Goal: Transaction & Acquisition: Book appointment/travel/reservation

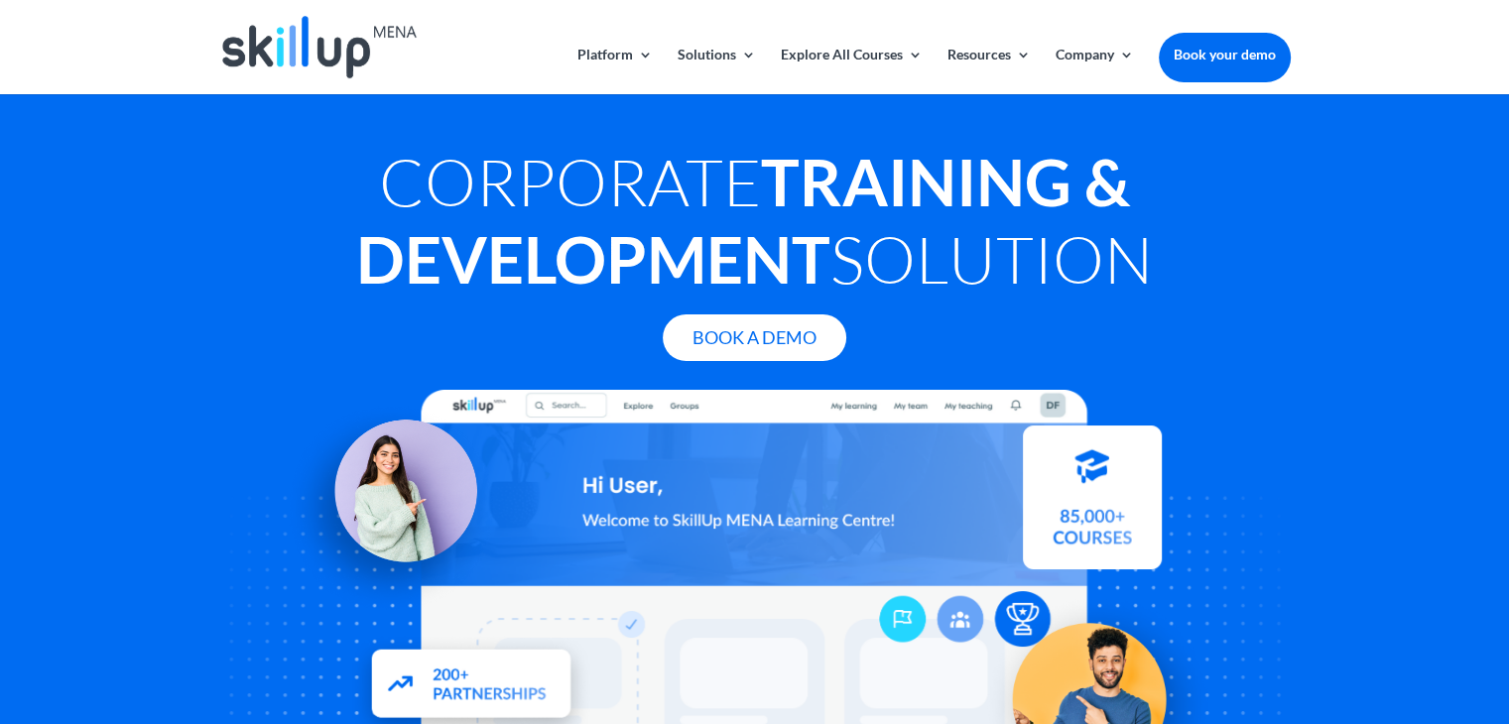
click at [1394, 51] on header "Platform Content Hub Learning Management System Integrations Corporate Learning…" at bounding box center [754, 47] width 1509 height 94
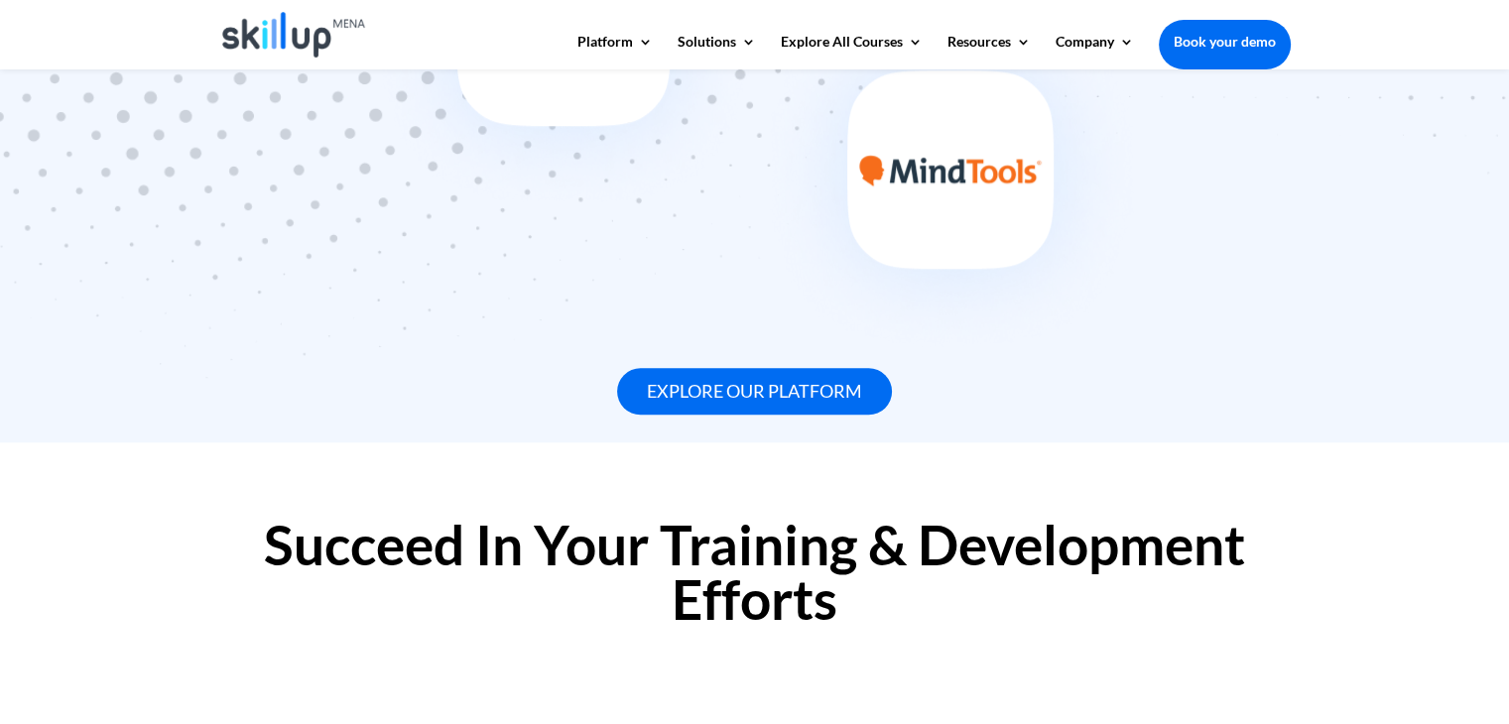
scroll to position [1984, 0]
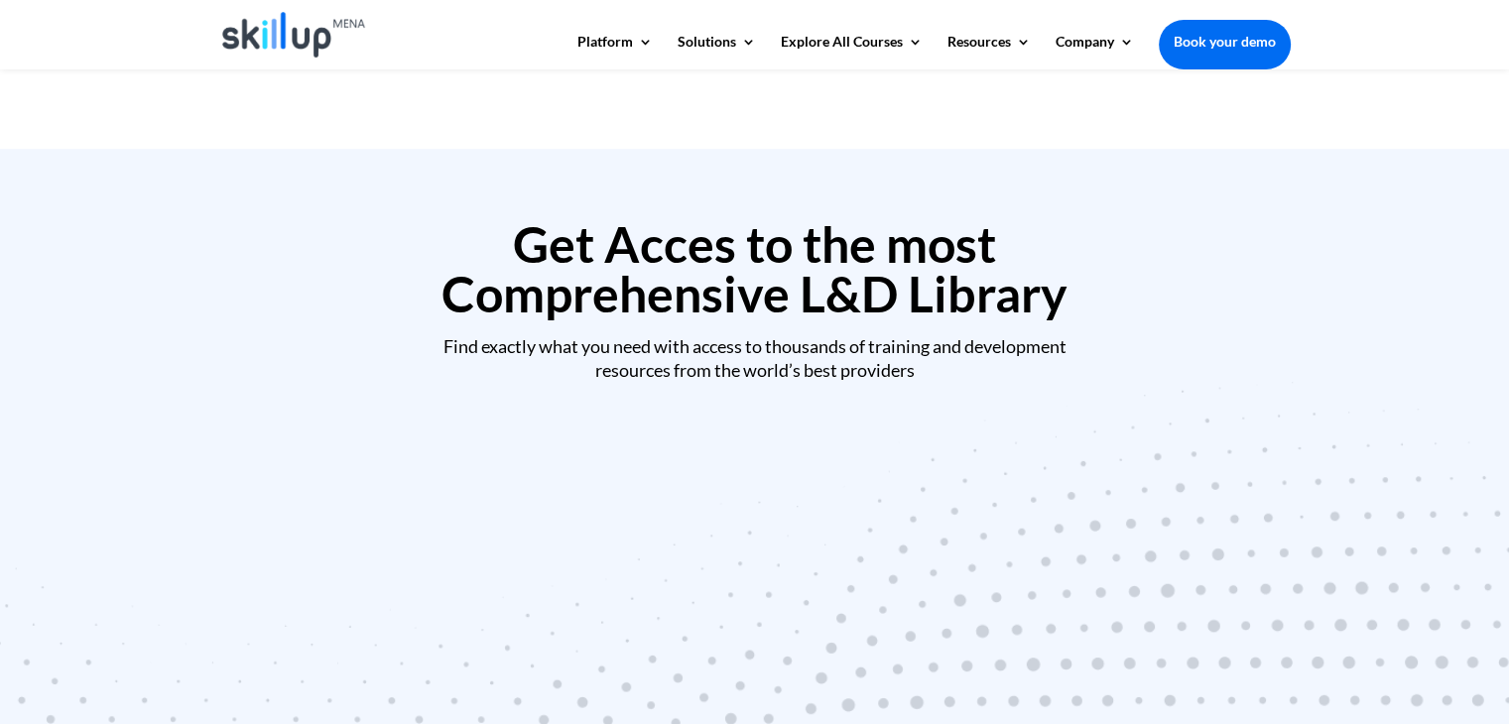
scroll to position [397, 0]
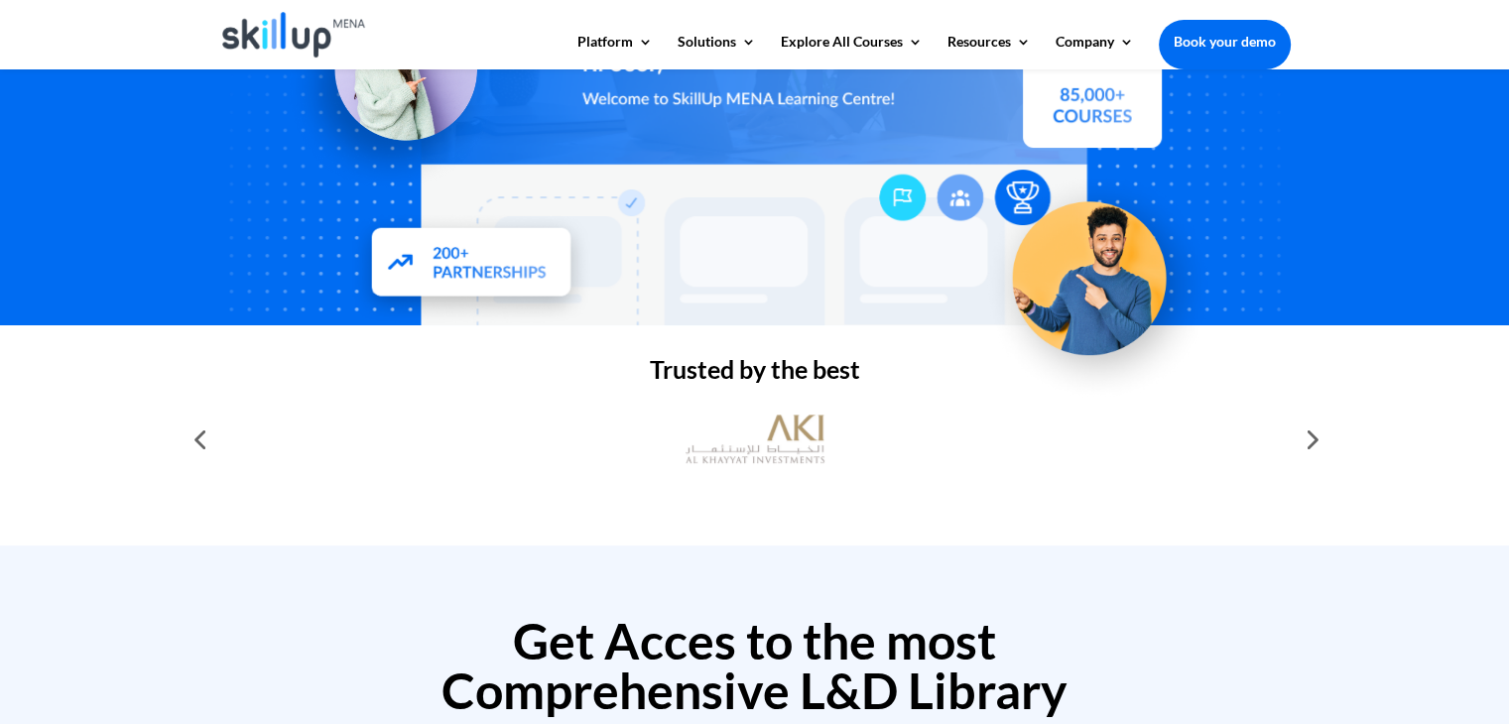
click at [1313, 444] on div at bounding box center [1311, 440] width 40 height 40
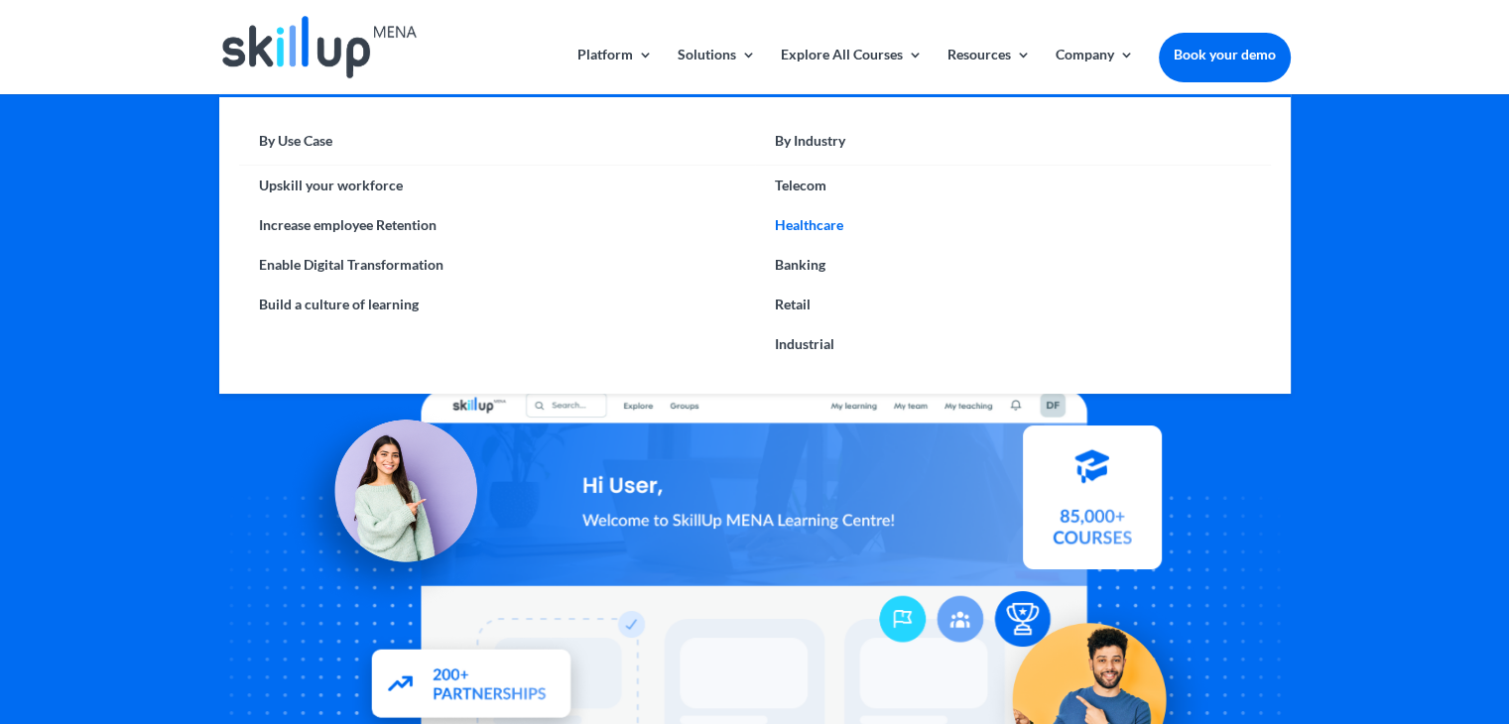
click at [819, 229] on link "Healthcare" at bounding box center [1013, 225] width 516 height 40
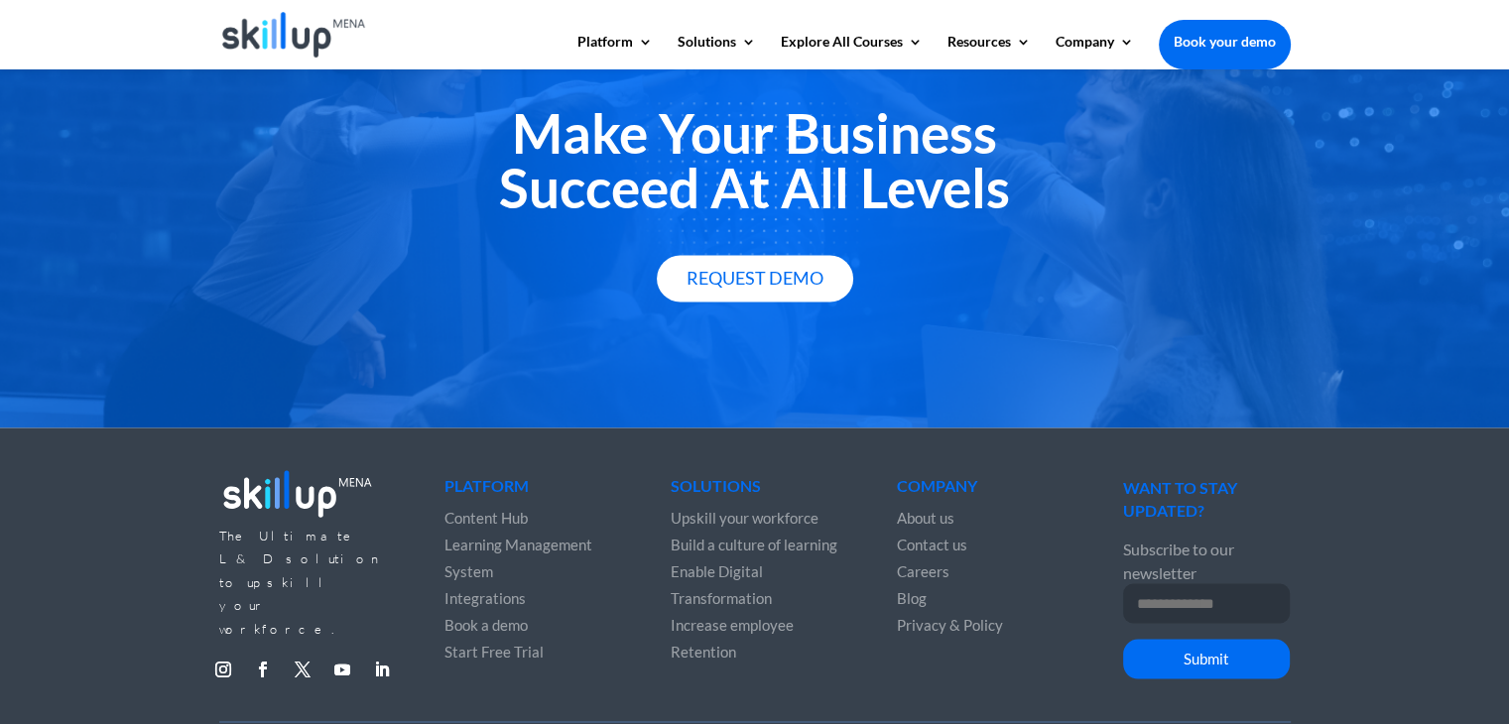
scroll to position [3552, 0]
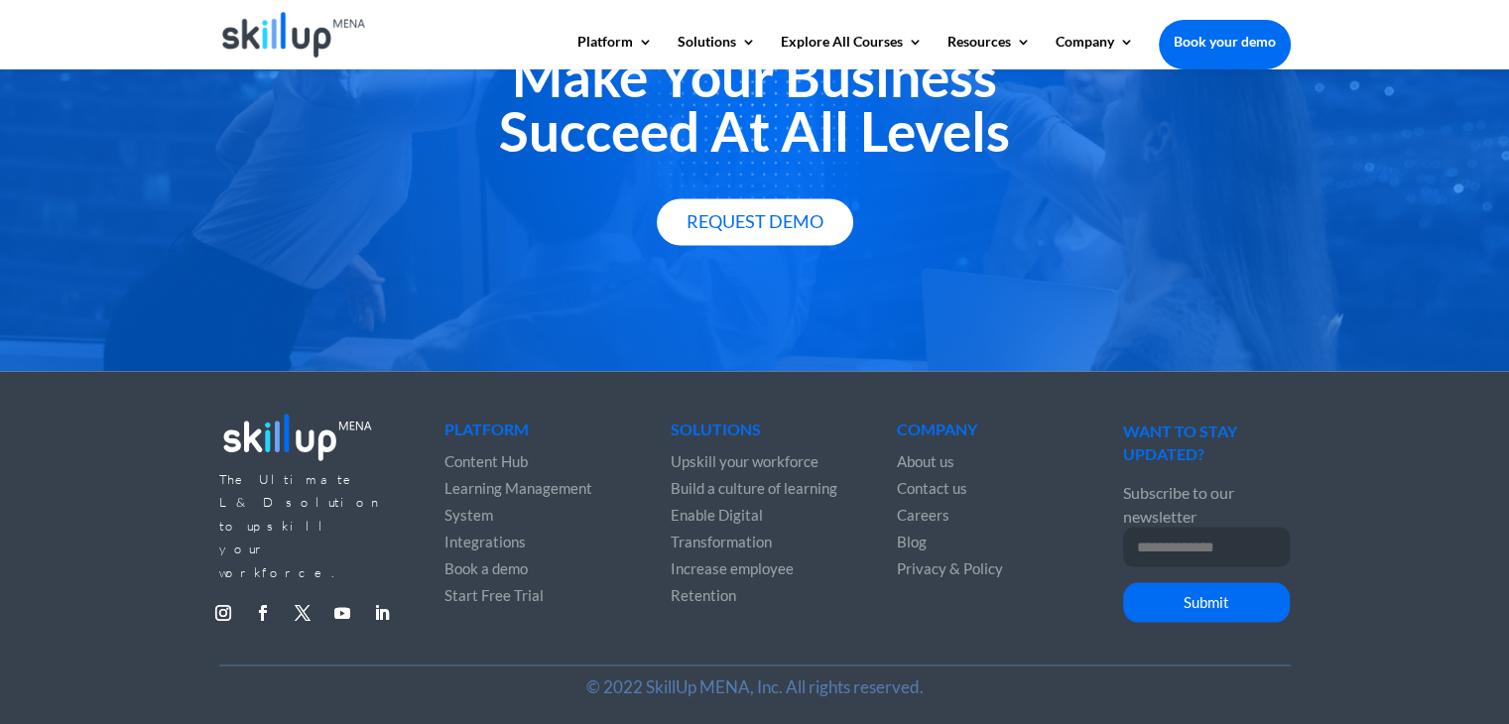
click at [501, 562] on span "Book a demo" at bounding box center [485, 568] width 83 height 18
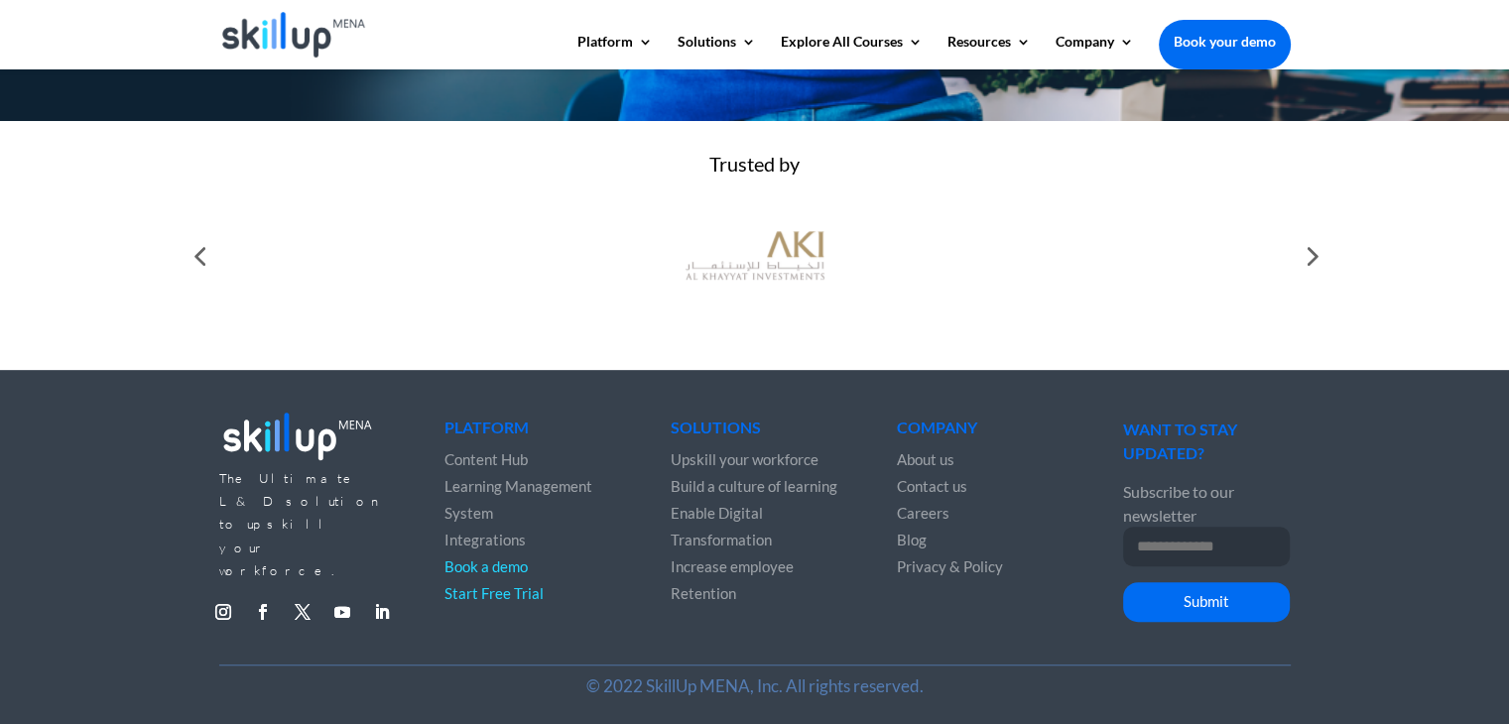
scroll to position [802, 0]
click at [202, 261] on div at bounding box center [200, 256] width 40 height 40
click at [1321, 256] on div at bounding box center [1311, 256] width 40 height 40
click at [944, 485] on span "Contact us" at bounding box center [932, 486] width 70 height 18
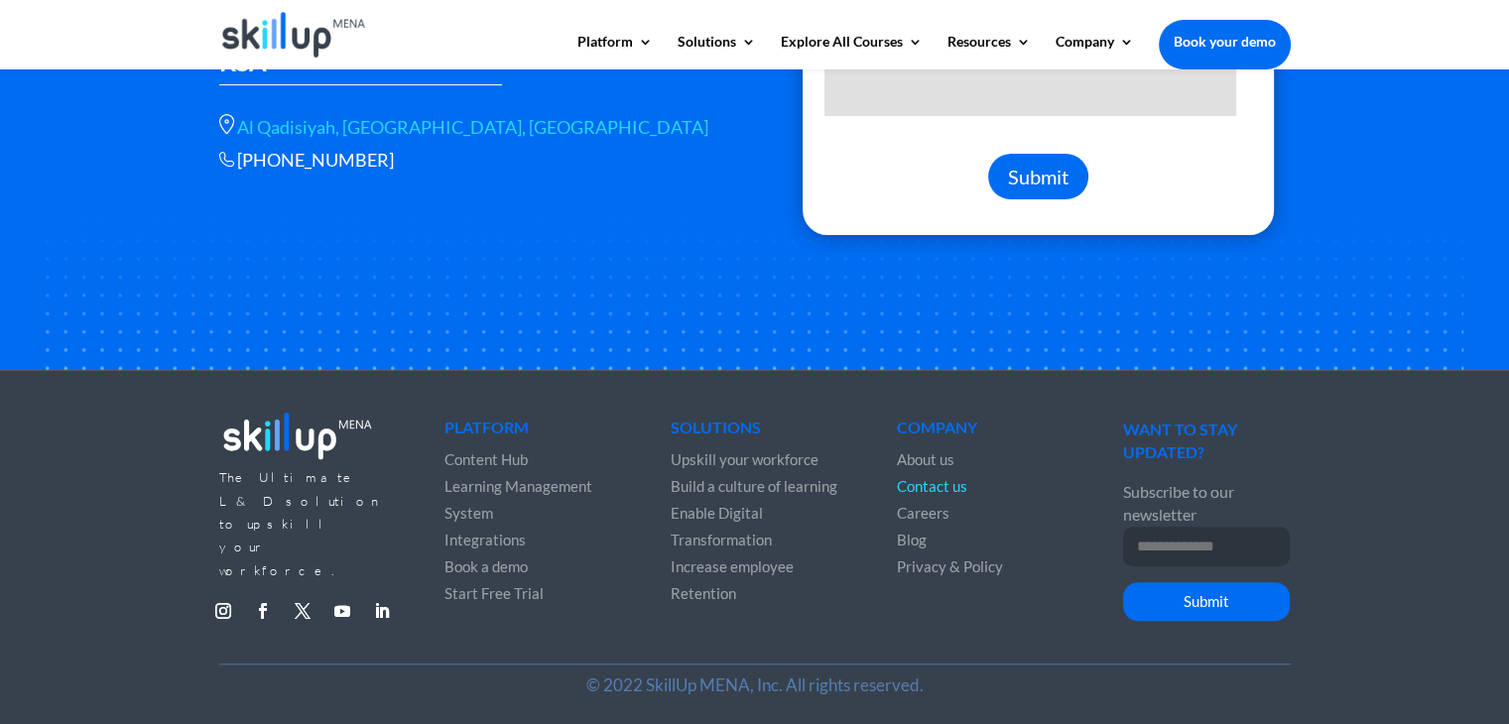
scroll to position [686, 0]
